Goal: Transaction & Acquisition: Register for event/course

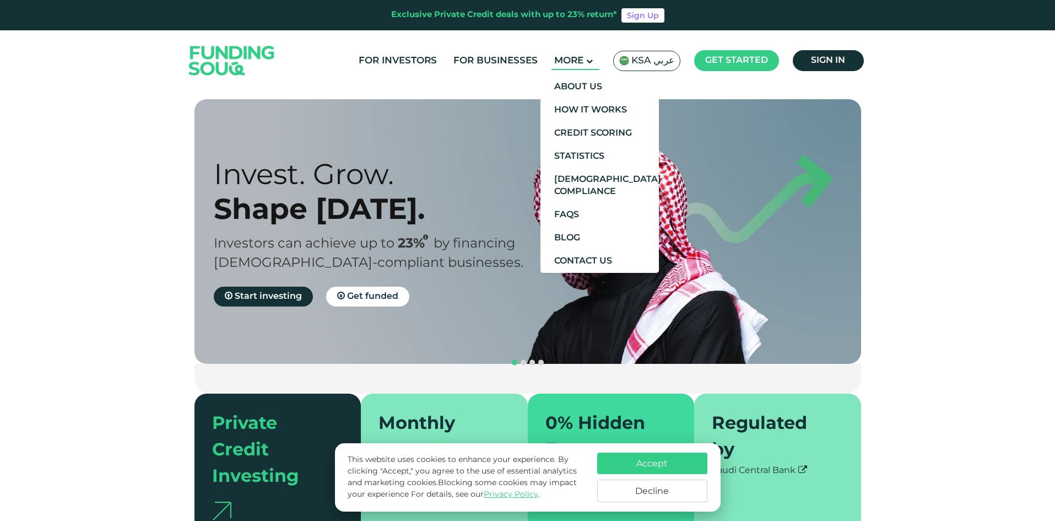
click at [584, 64] on main "More" at bounding box center [576, 61] width 48 height 18
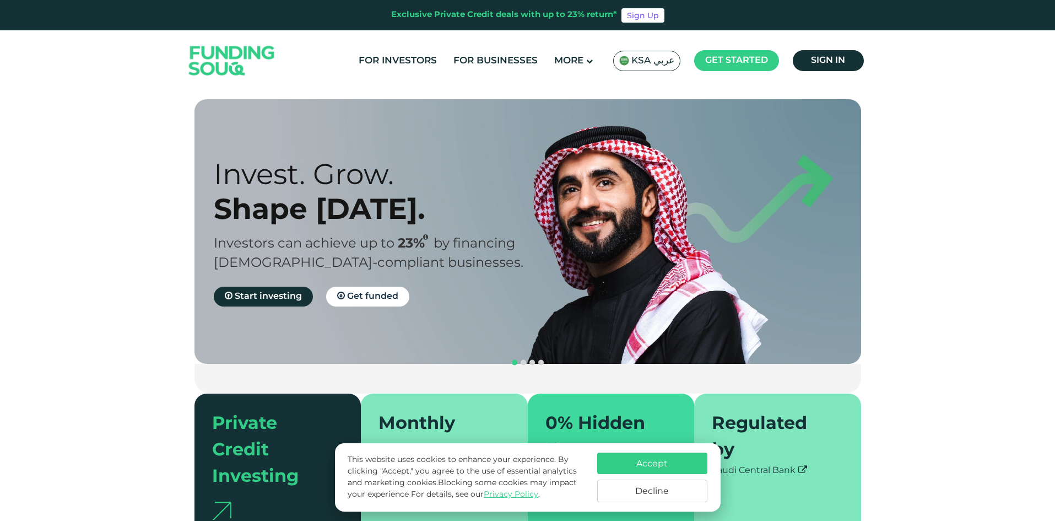
click at [458, 154] on div "Invest. Grow. Shape [DATE]. Investors can achieve up to 23% by financing [DEMOG…" at bounding box center [536, 231] width 667 height 264
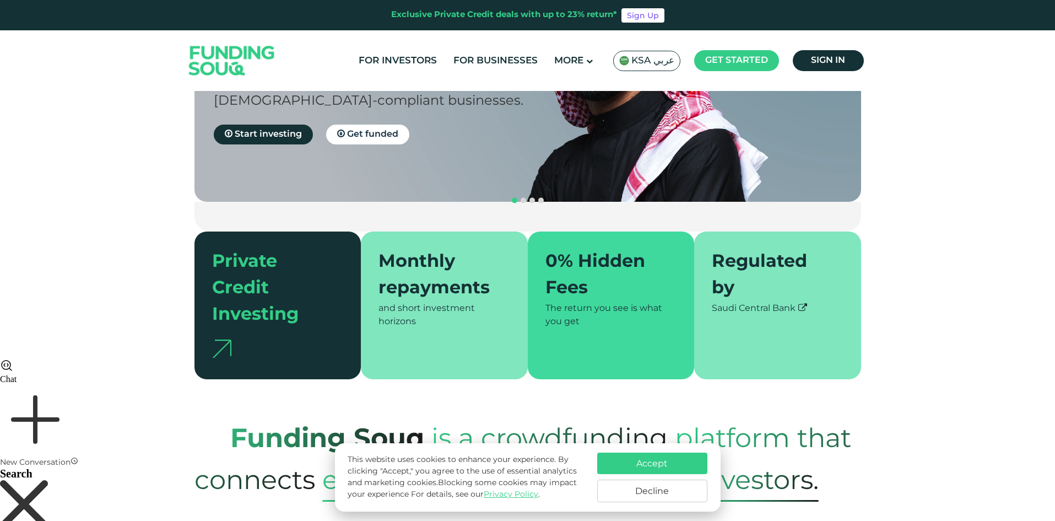
scroll to position [165, 0]
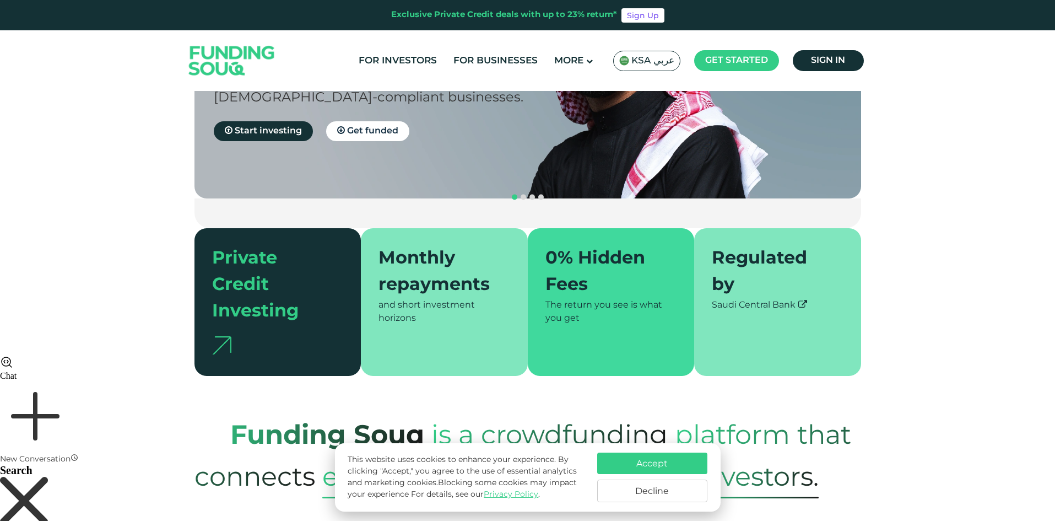
click at [643, 459] on button "Accept" at bounding box center [652, 462] width 110 height 21
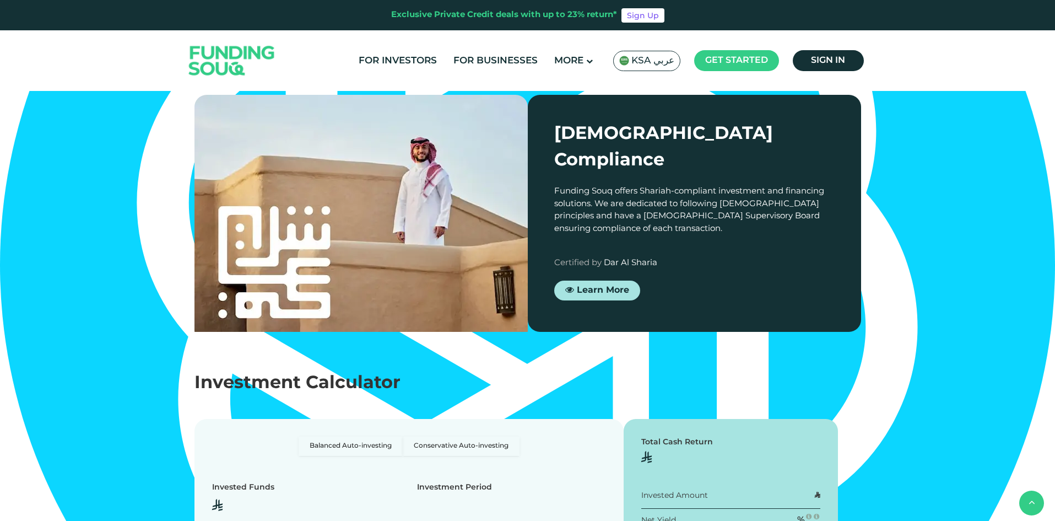
scroll to position [1212, 0]
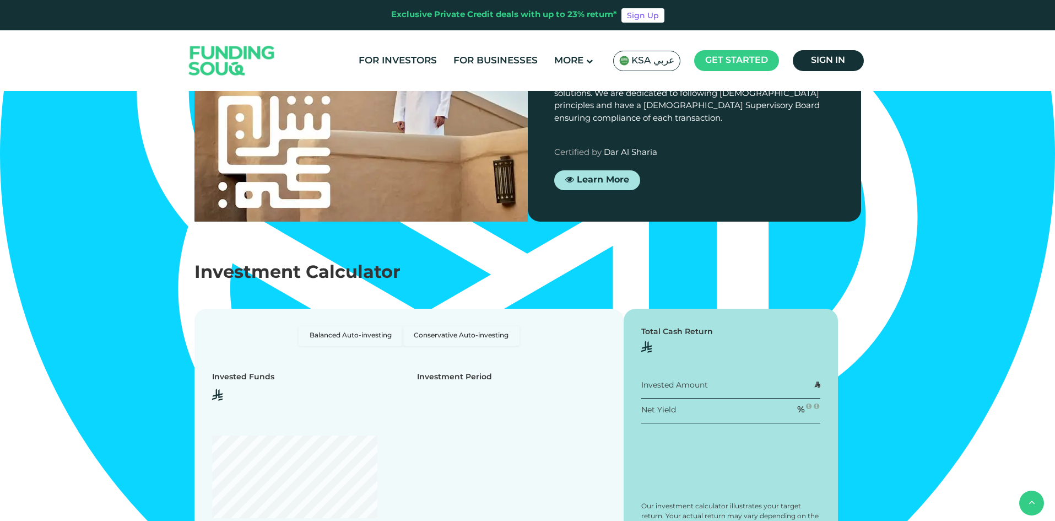
drag, startPoint x: 386, startPoint y: 350, endPoint x: 482, endPoint y: 345, distance: 96.6
type textarea "As little as 3 months"
click at [482, 114] on td "As little as 3 months" at bounding box center [434, 93] width 117 height 41
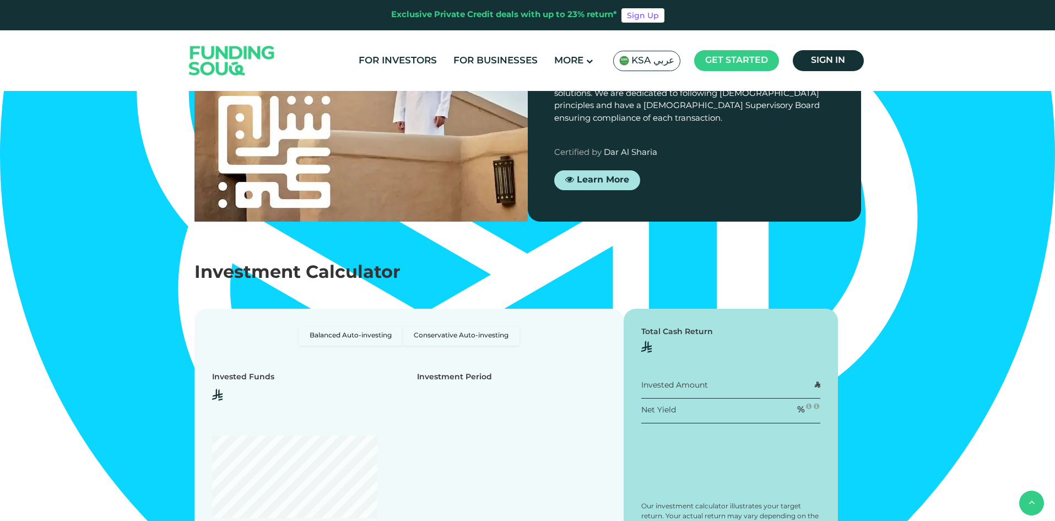
click at [438, 18] on div "Private Credit" at bounding box center [434, 13] width 90 height 12
click at [411, 73] on td "15% p.a" at bounding box center [434, 51] width 117 height 41
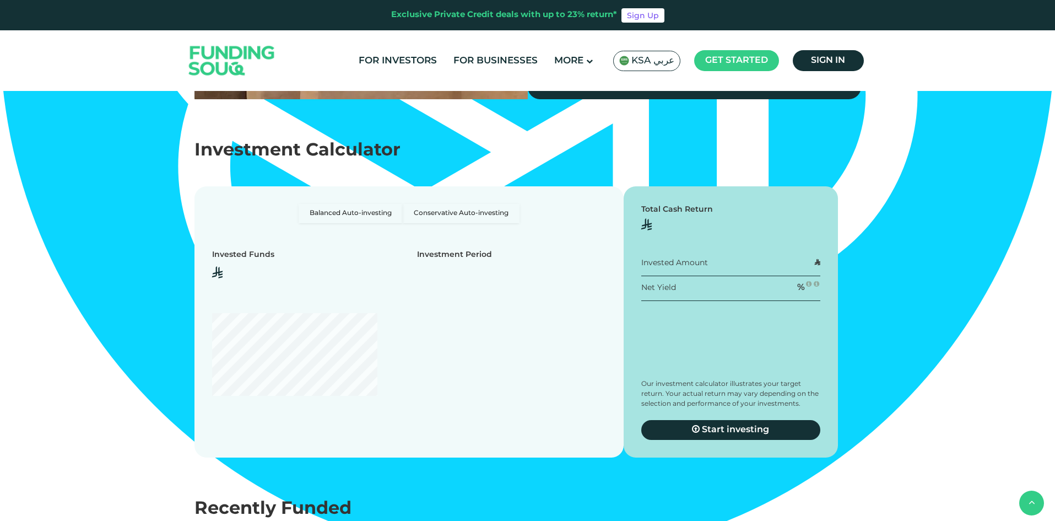
scroll to position [1433, 0]
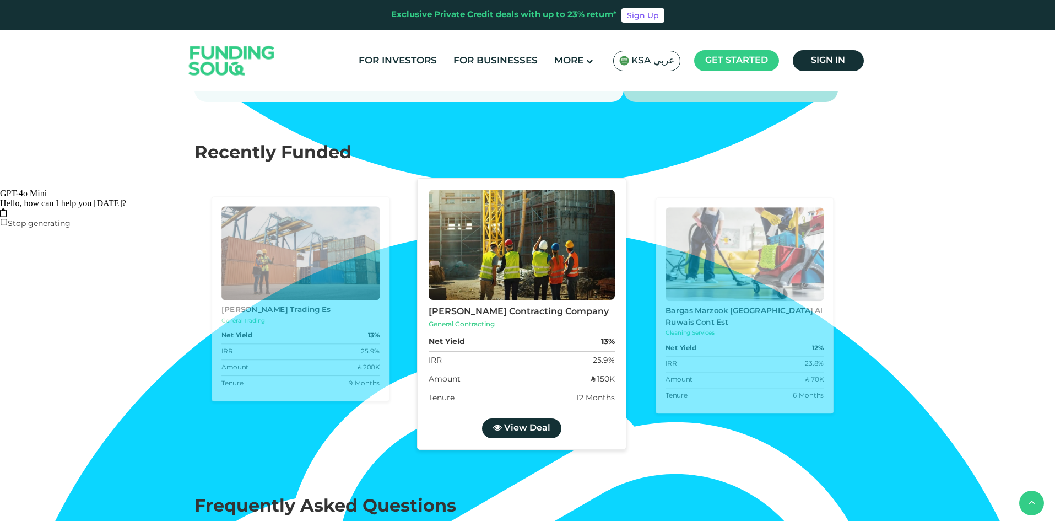
type tc-range-slider "4"
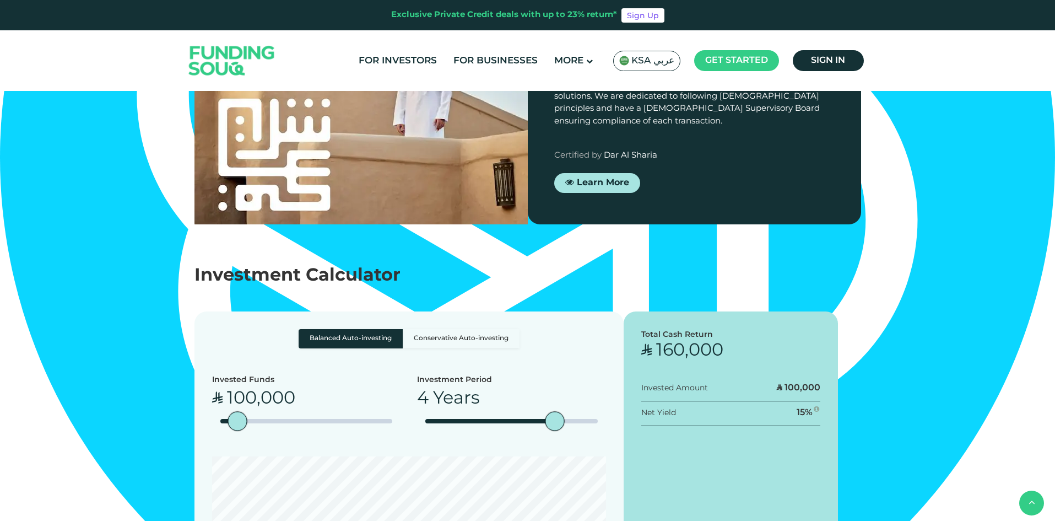
scroll to position [1212, 0]
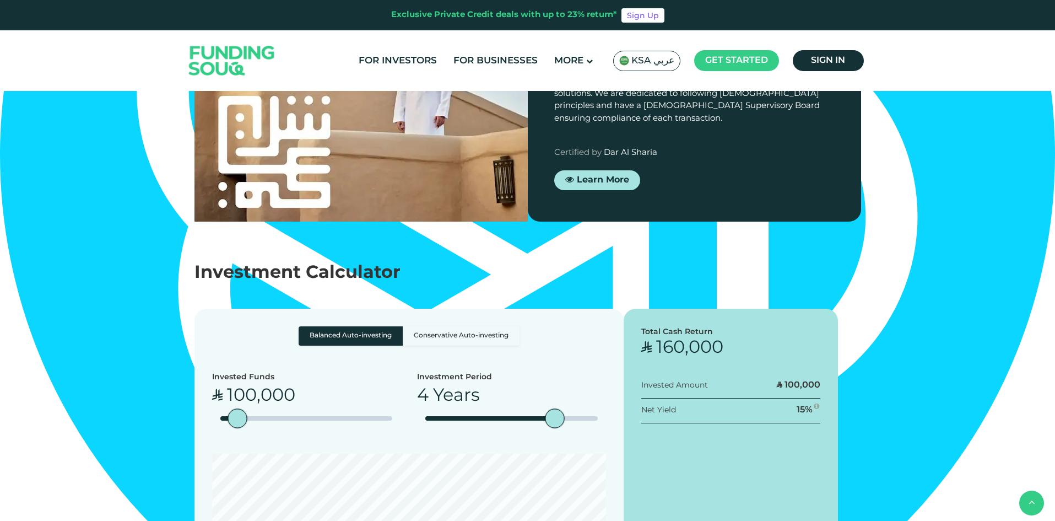
click at [232, 114] on td "Investment Horizon" at bounding box center [290, 93] width 174 height 41
drag, startPoint x: 413, startPoint y: 308, endPoint x: 447, endPoint y: 309, distance: 34.7
click at [447, 57] on span "15% p.a" at bounding box center [434, 51] width 40 height 9
click at [297, 114] on td "Investment Horizon" at bounding box center [290, 93] width 174 height 41
click at [543, 114] on td "Years" at bounding box center [543, 93] width 100 height 41
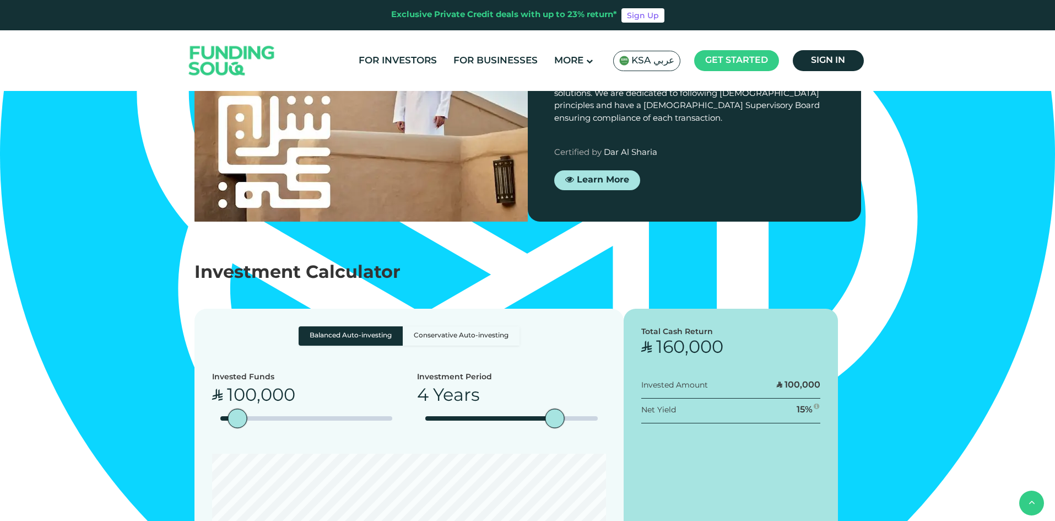
click at [649, 98] on span "Varies" at bounding box center [643, 92] width 28 height 9
click at [759, 98] on span "Varies" at bounding box center [773, 92] width 28 height 9
drag, startPoint x: 759, startPoint y: 349, endPoint x: 787, endPoint y: 353, distance: 28.8
click at [787, 114] on td "Varies" at bounding box center [773, 93] width 160 height 41
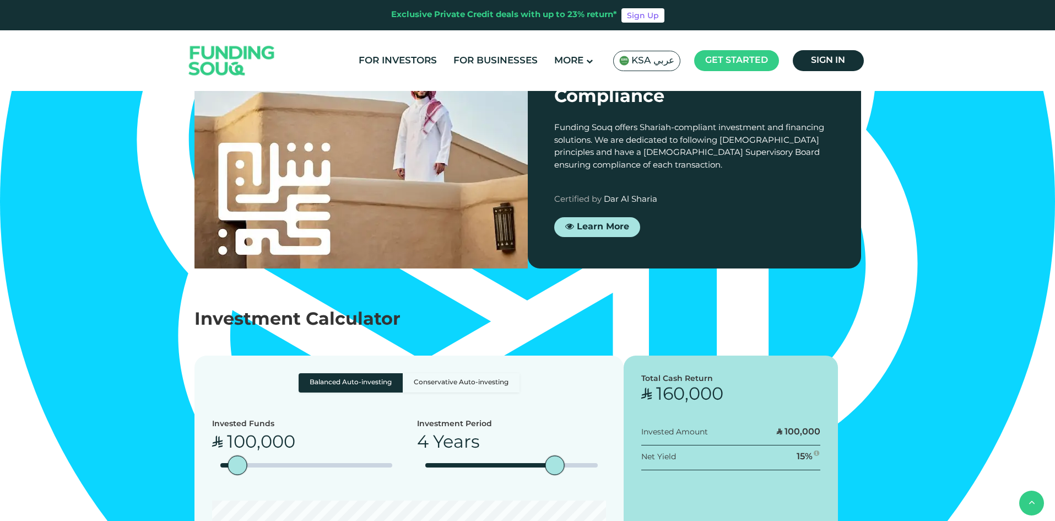
scroll to position [1047, 0]
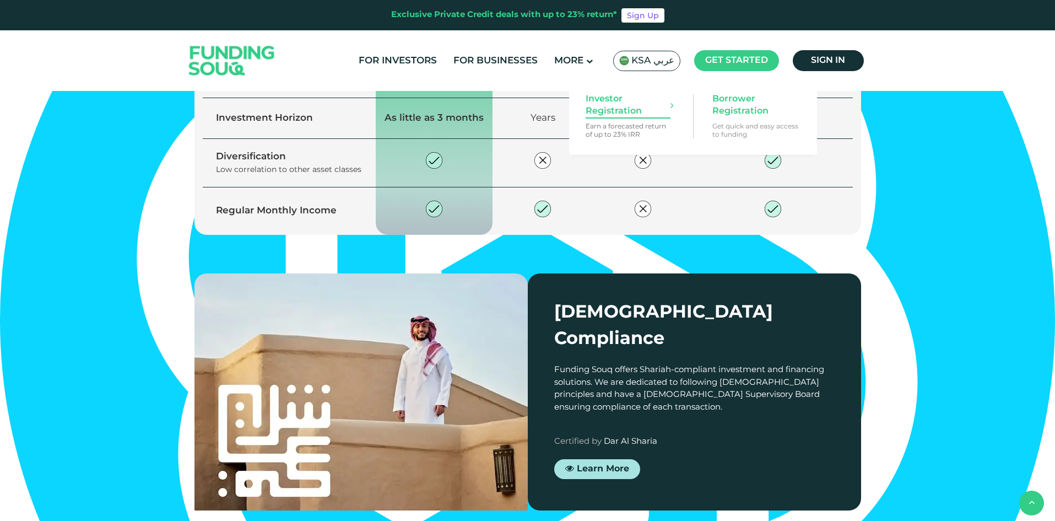
click at [599, 101] on span "Investor Registration" at bounding box center [628, 105] width 85 height 24
